Goal: Information Seeking & Learning: Learn about a topic

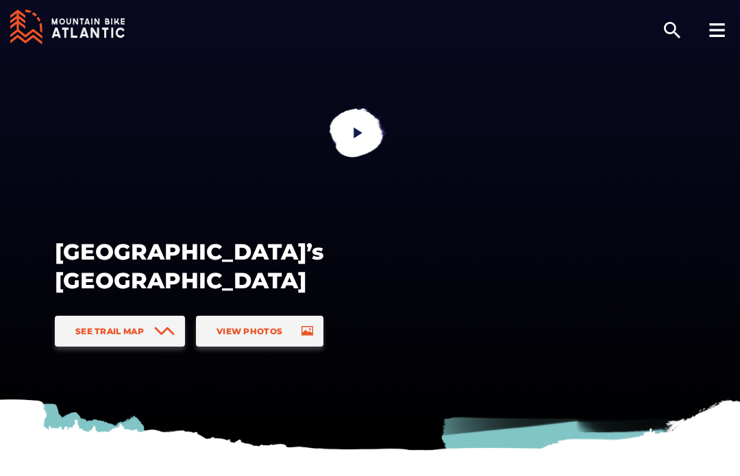
click at [104, 341] on link "See Trail Map" at bounding box center [120, 331] width 130 height 31
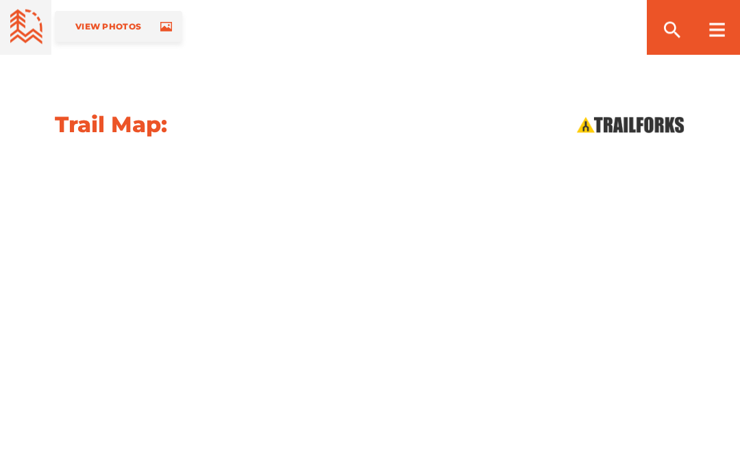
scroll to position [1582, 0]
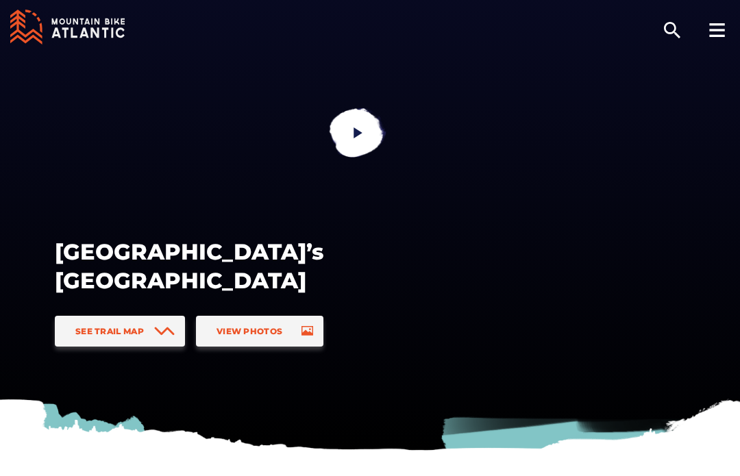
click at [82, 318] on link "See Trail Map" at bounding box center [120, 331] width 130 height 31
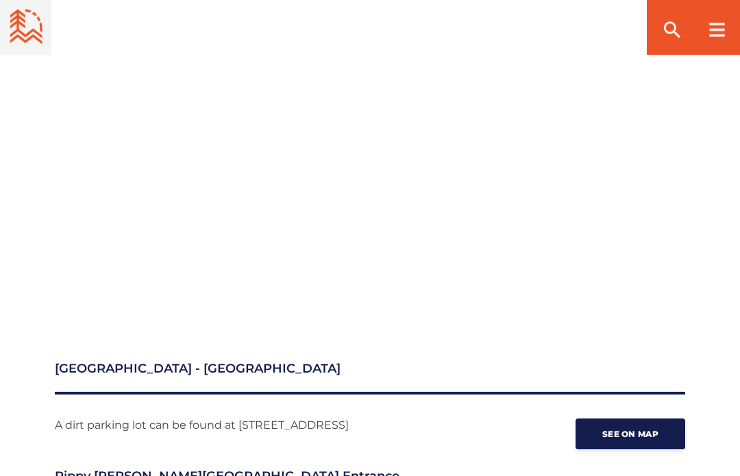
scroll to position [1768, 0]
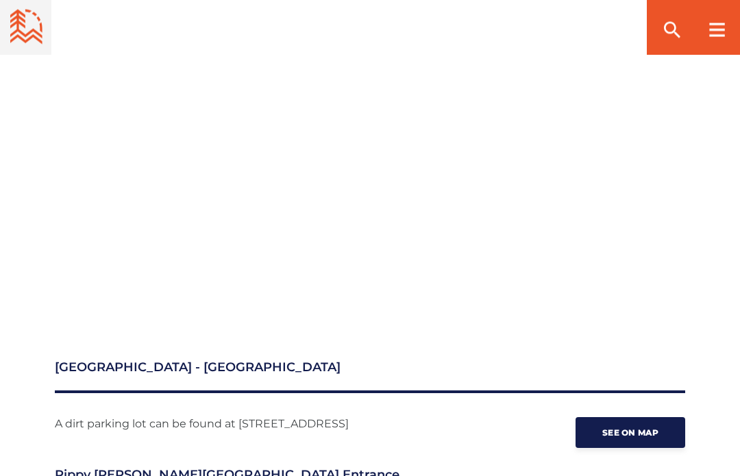
click at [649, 422] on link "See on map" at bounding box center [631, 433] width 110 height 31
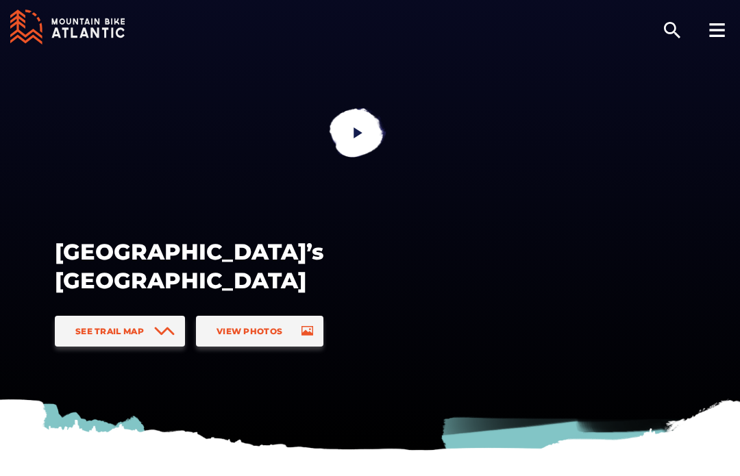
click at [294, 312] on div "[GEOGRAPHIC_DATA]’s [GEOGRAPHIC_DATA] See Trail Map View Photos" at bounding box center [370, 285] width 630 height 123
click at [282, 335] on span "View Photos" at bounding box center [250, 331] width 66 height 10
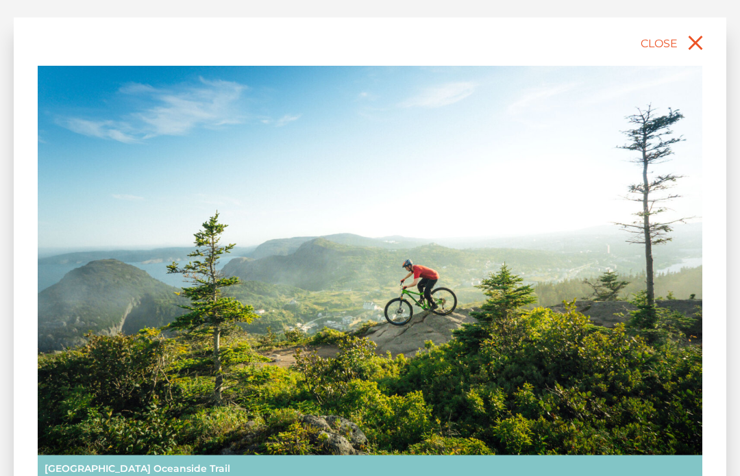
scroll to position [477, 0]
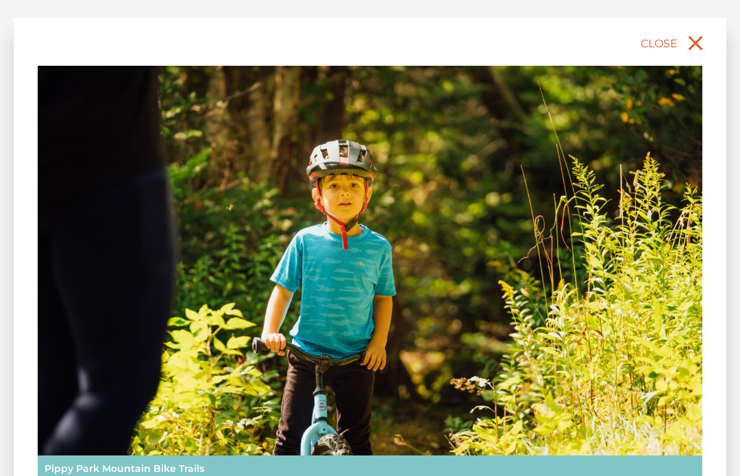
click at [697, 47] on icon "close" at bounding box center [695, 43] width 25 height 25
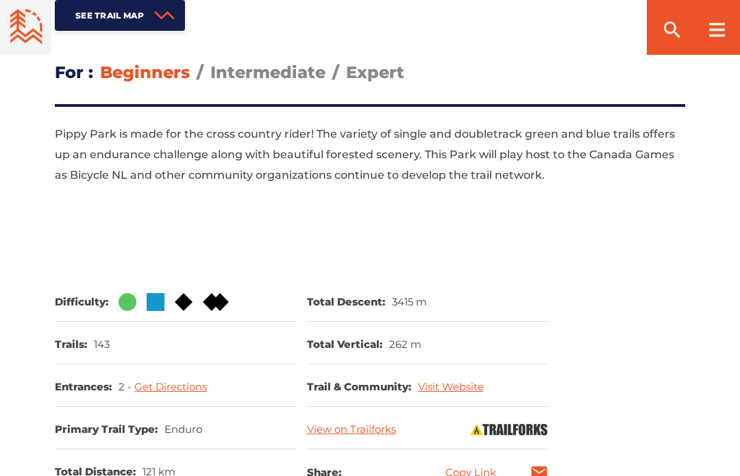
scroll to position [801, 0]
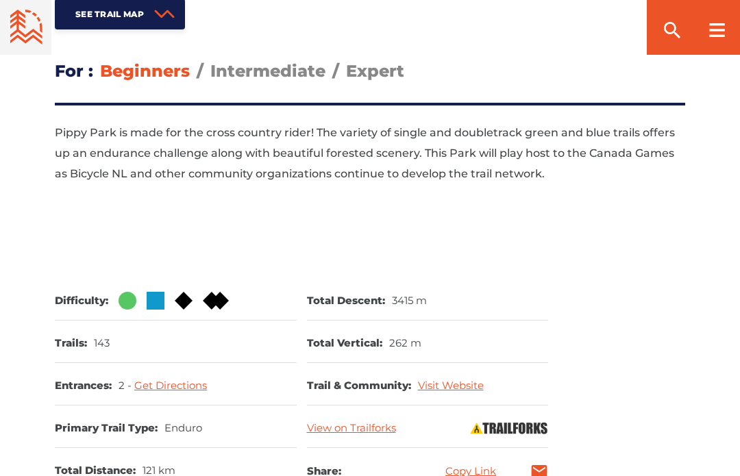
click at [166, 382] on link "Get Directions" at bounding box center [170, 385] width 73 height 13
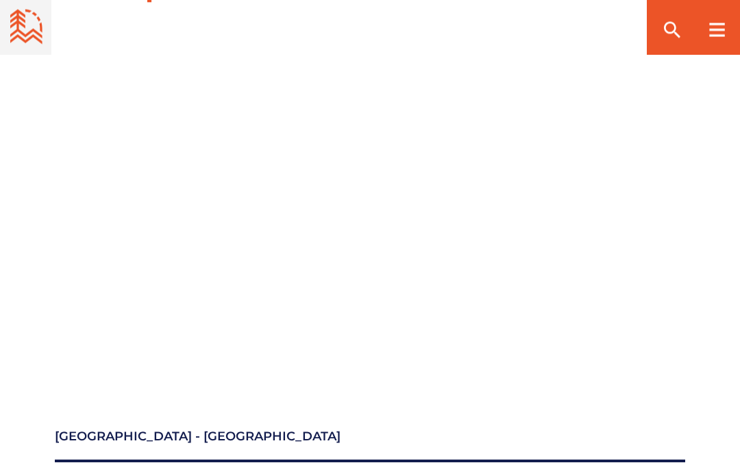
scroll to position [1699, 0]
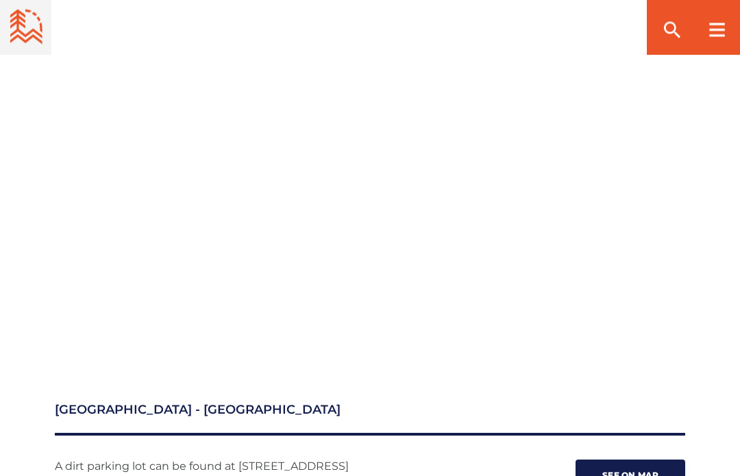
scroll to position [1727, 0]
